Goal: Information Seeking & Learning: Learn about a topic

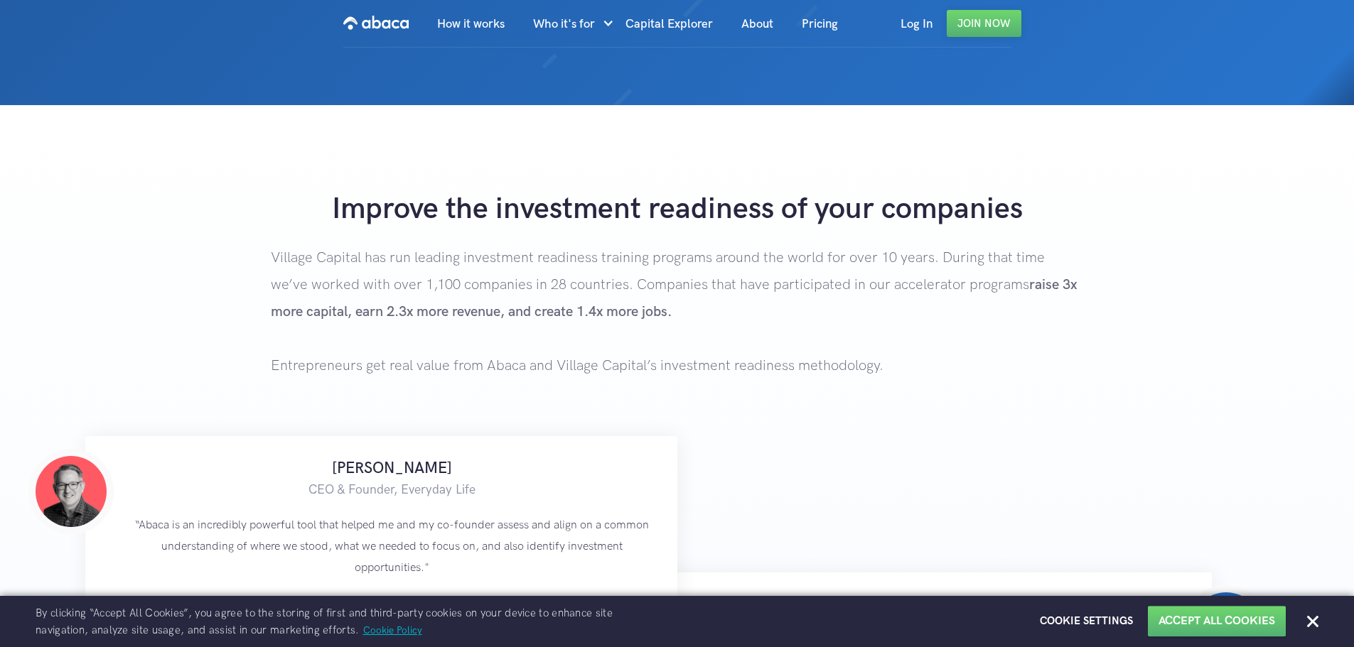
click at [569, 222] on strong "Improve the investment readiness of your companies" at bounding box center [677, 209] width 691 height 36
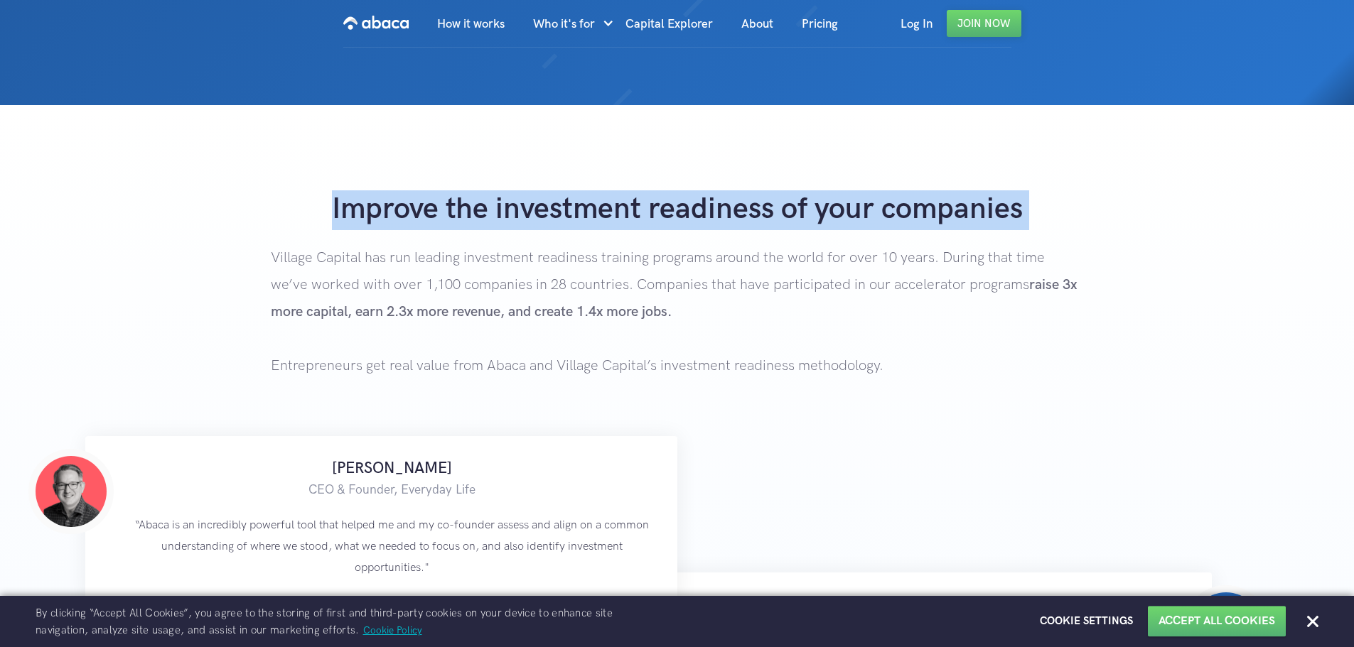
click at [569, 222] on strong "Improve the investment readiness of your companies" at bounding box center [677, 209] width 691 height 36
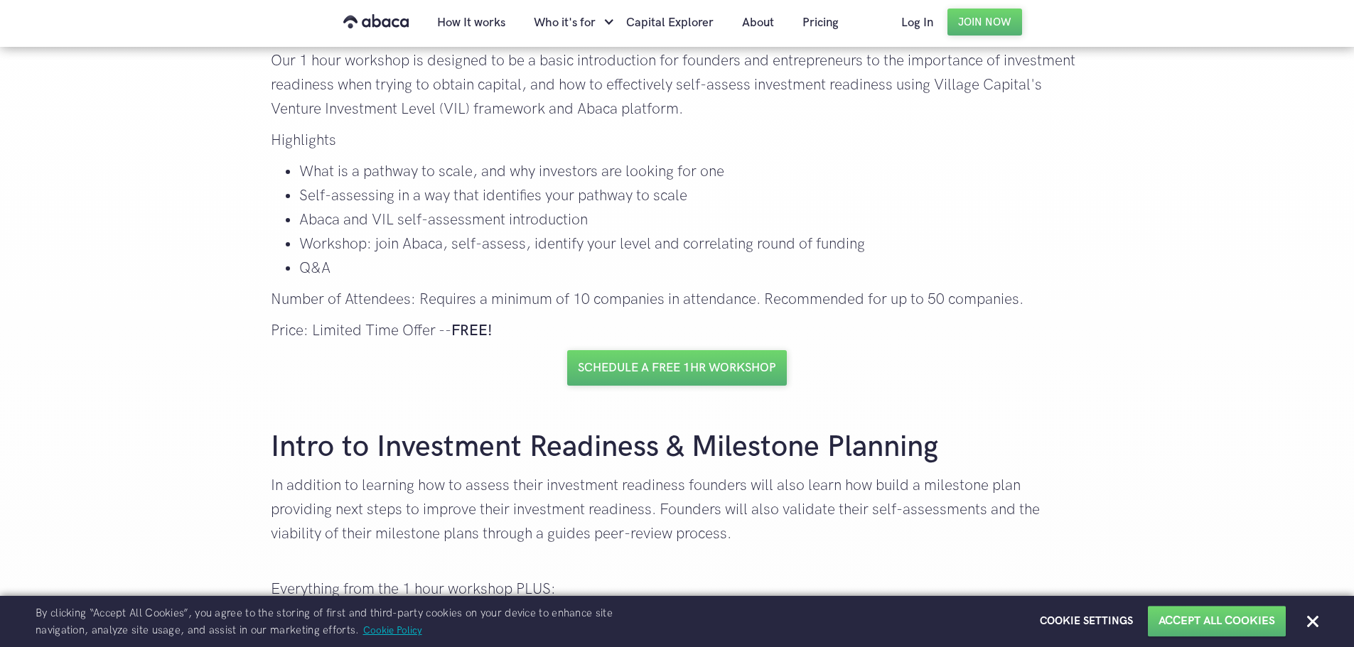
scroll to position [2181, 0]
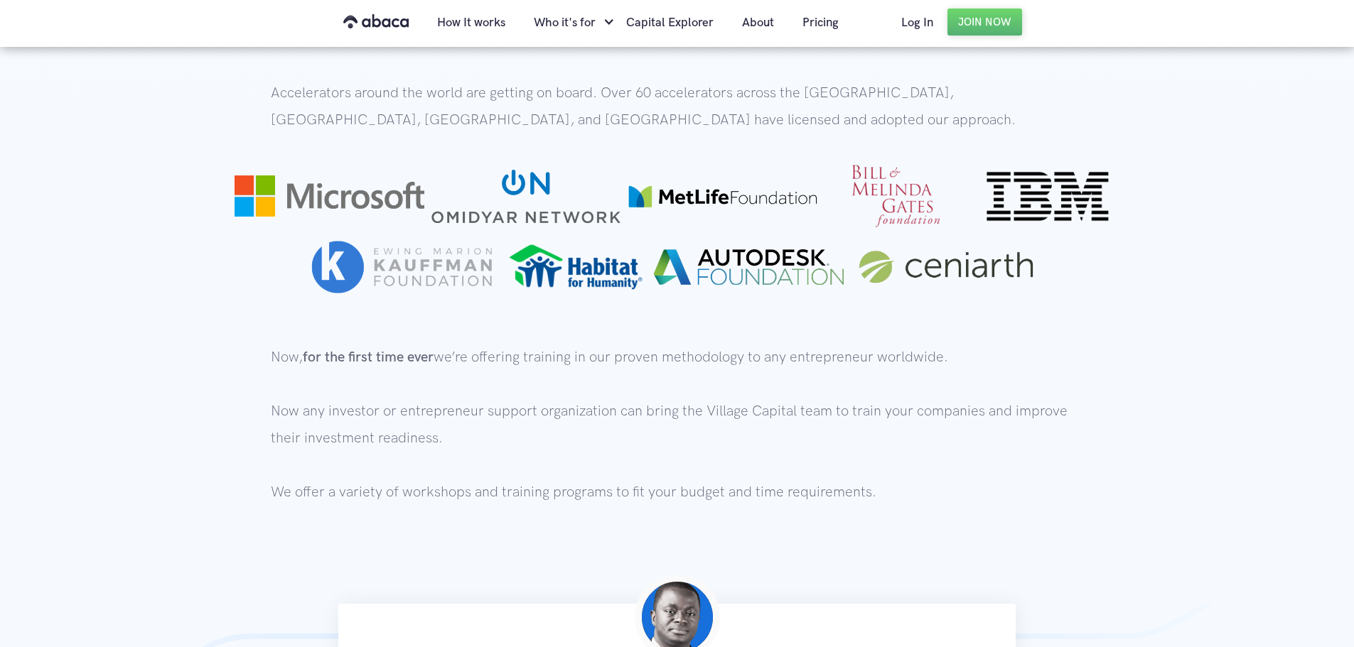
scroll to position [891, 0]
